Goal: Task Accomplishment & Management: Complete application form

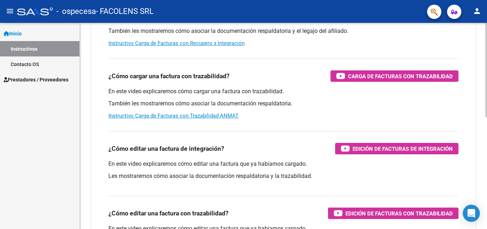
scroll to position [36, 0]
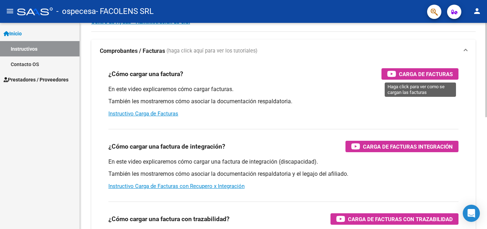
click at [415, 73] on span "Carga de Facturas" at bounding box center [426, 74] width 54 height 9
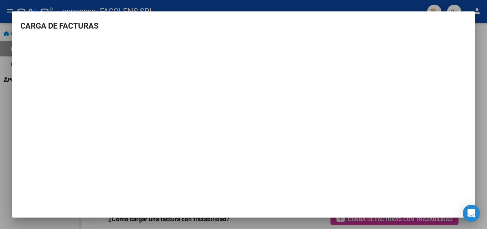
click at [485, 57] on div at bounding box center [243, 114] width 487 height 229
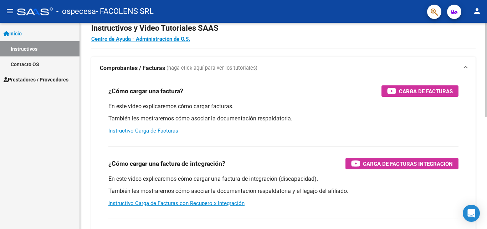
scroll to position [0, 0]
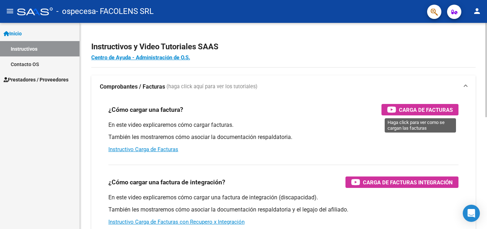
click at [398, 110] on div "Carga de Facturas" at bounding box center [420, 109] width 66 height 11
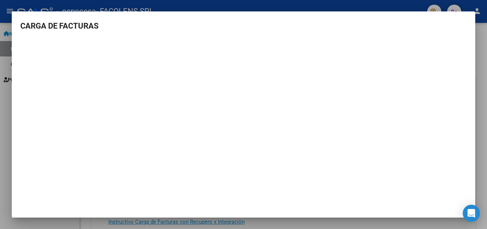
click at [484, 76] on div at bounding box center [243, 114] width 487 height 229
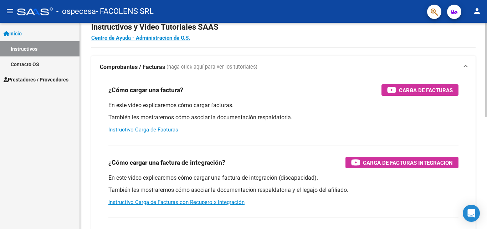
scroll to position [36, 0]
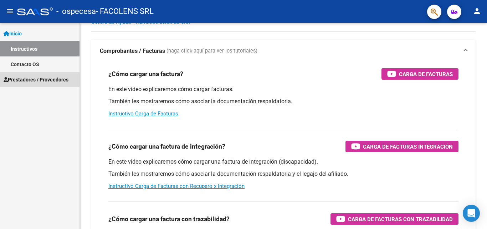
click at [26, 78] on span "Prestadores / Proveedores" at bounding box center [36, 80] width 65 height 8
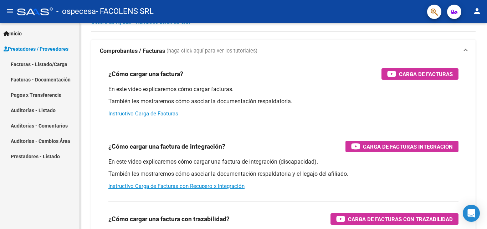
click at [24, 64] on link "Facturas - Listado/Carga" at bounding box center [40, 63] width 80 height 15
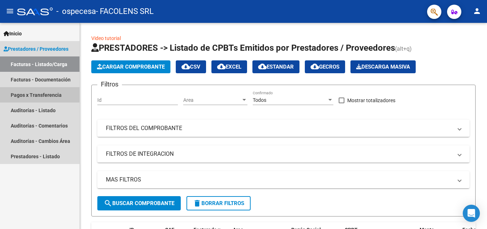
click at [41, 96] on link "Pagos x Transferencia" at bounding box center [40, 94] width 80 height 15
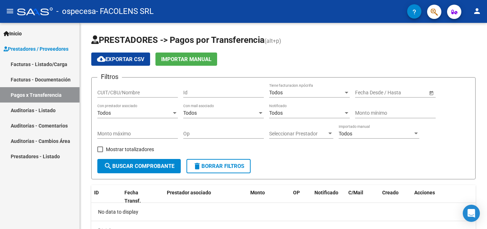
click at [51, 110] on link "Auditorías - Listado" at bounding box center [40, 109] width 80 height 15
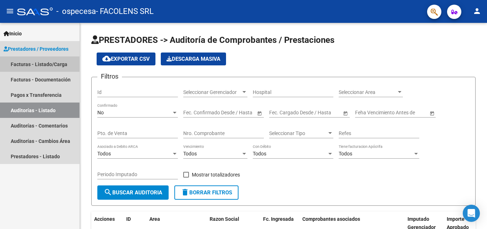
click at [54, 65] on link "Facturas - Listado/Carga" at bounding box center [40, 63] width 80 height 15
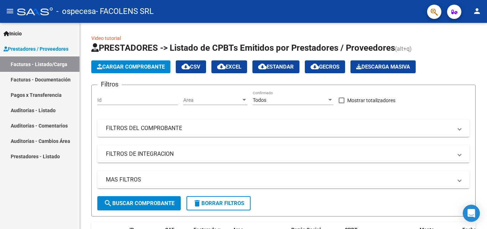
click at [21, 34] on span "Inicio" at bounding box center [13, 34] width 18 height 8
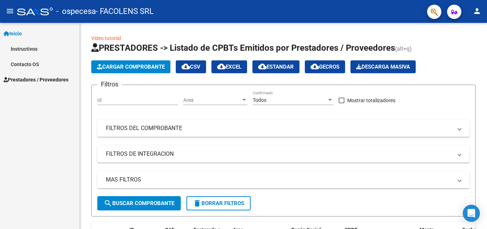
click at [20, 47] on link "Instructivos" at bounding box center [40, 48] width 80 height 15
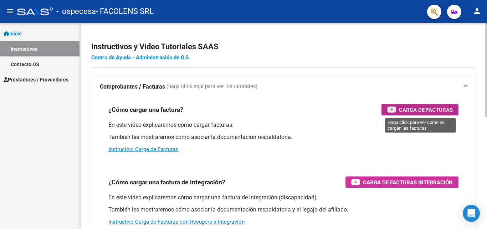
click at [406, 107] on span "Carga de Facturas" at bounding box center [426, 109] width 54 height 9
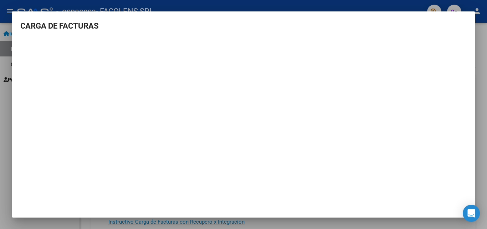
click at [2, 62] on div at bounding box center [243, 114] width 487 height 229
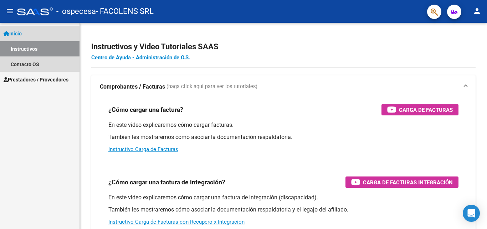
click at [23, 48] on link "Instructivos" at bounding box center [40, 48] width 80 height 15
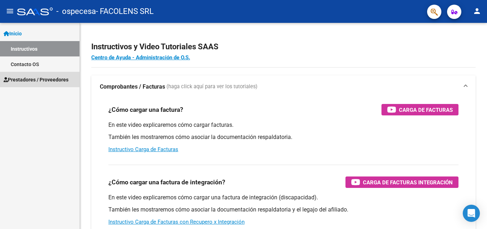
click at [21, 77] on span "Prestadores / Proveedores" at bounding box center [36, 80] width 65 height 8
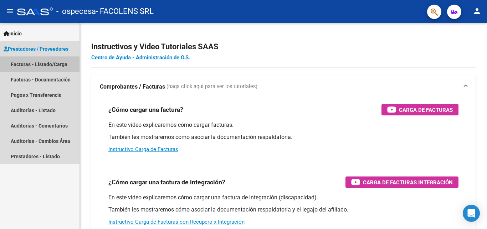
click at [34, 63] on link "Facturas - Listado/Carga" at bounding box center [40, 63] width 80 height 15
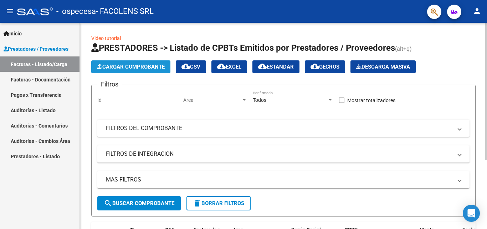
click at [108, 64] on span "Cargar Comprobante" at bounding box center [131, 66] width 68 height 6
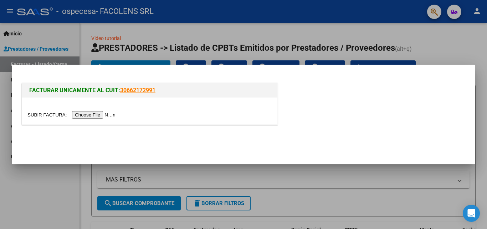
click at [99, 115] on input "file" at bounding box center [72, 114] width 90 height 7
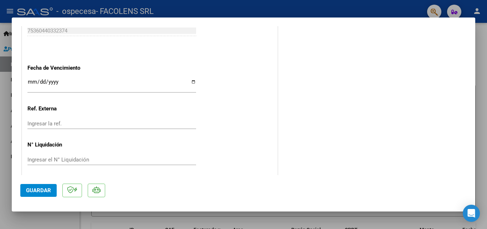
scroll to position [421, 0]
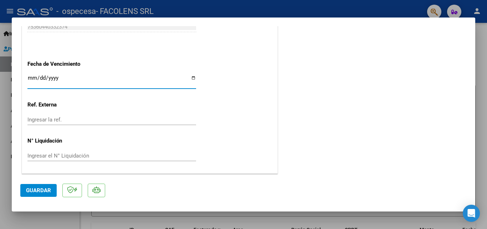
click at [30, 78] on input "Ingresar la fecha" at bounding box center [111, 80] width 169 height 11
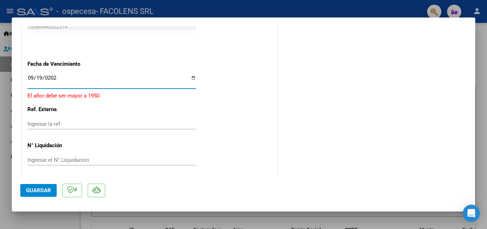
type input "[DATE]"
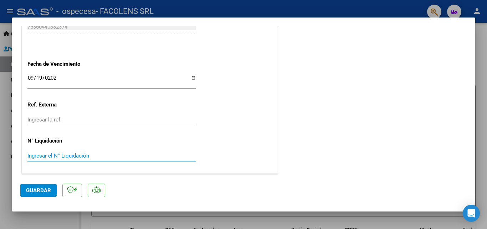
click at [40, 153] on input "Ingresar el N° Liquidación" at bounding box center [111, 155] width 169 height 6
type input "08"
click at [337, 10] on div at bounding box center [243, 114] width 487 height 229
type input "$ 0,00"
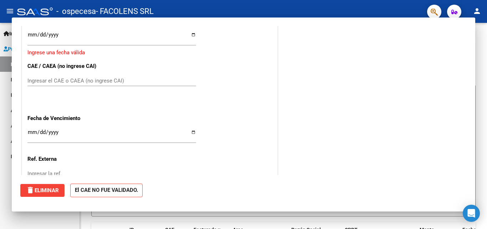
scroll to position [0, 0]
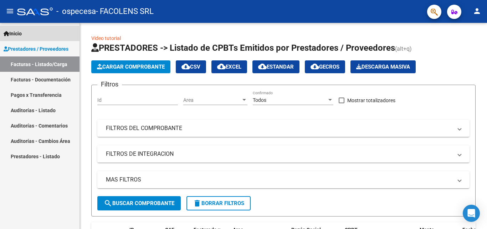
click at [20, 34] on span "Inicio" at bounding box center [13, 34] width 18 height 8
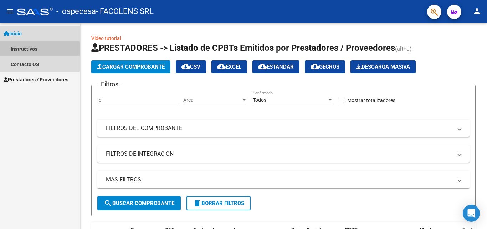
click at [27, 50] on link "Instructivos" at bounding box center [40, 48] width 80 height 15
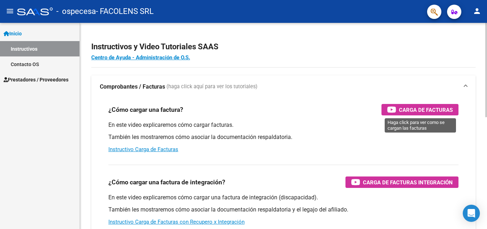
click at [411, 112] on span "Carga de Facturas" at bounding box center [426, 109] width 54 height 9
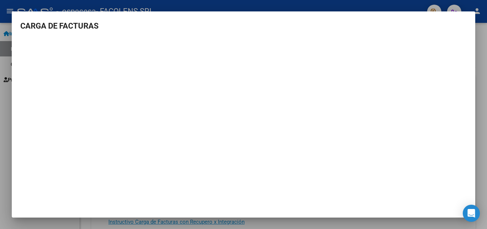
click at [4, 65] on div at bounding box center [243, 114] width 487 height 229
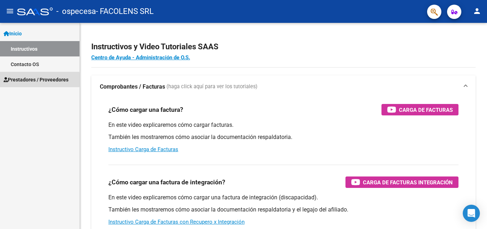
click at [18, 80] on span "Prestadores / Proveedores" at bounding box center [36, 80] width 65 height 8
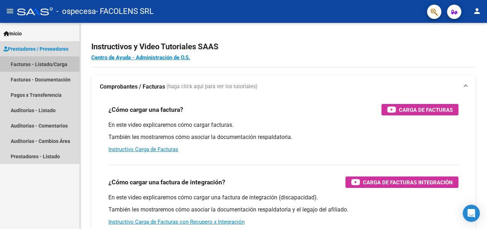
click at [51, 63] on link "Facturas - Listado/Carga" at bounding box center [40, 63] width 80 height 15
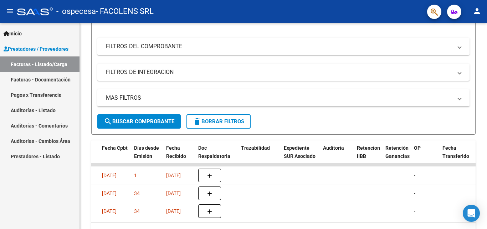
scroll to position [71, 0]
